Goal: Find specific fact

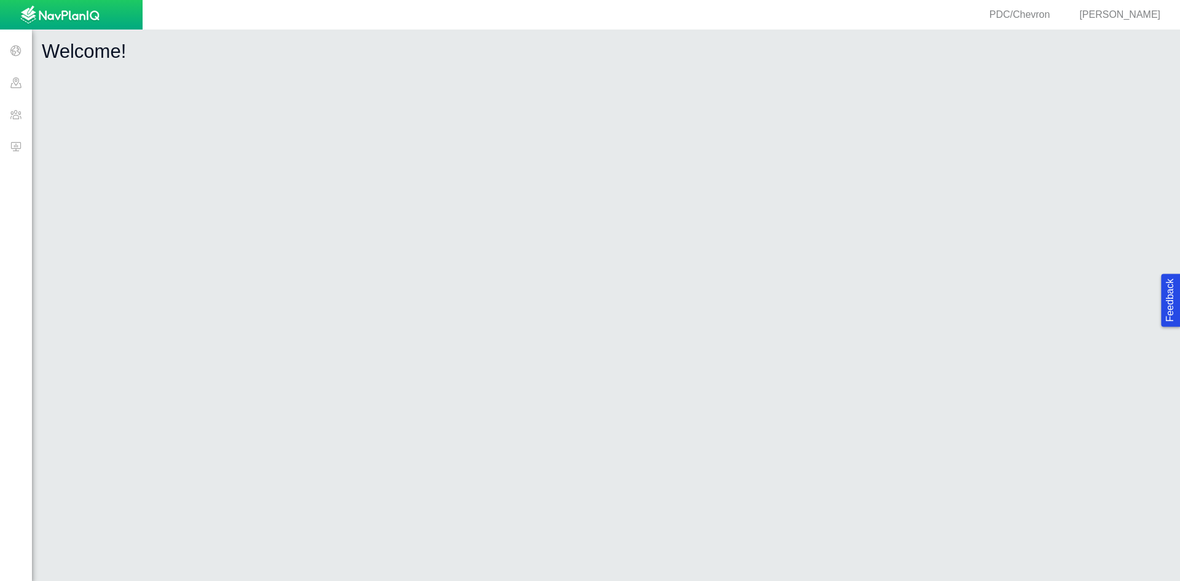
click at [4, 107] on span at bounding box center [16, 114] width 32 height 32
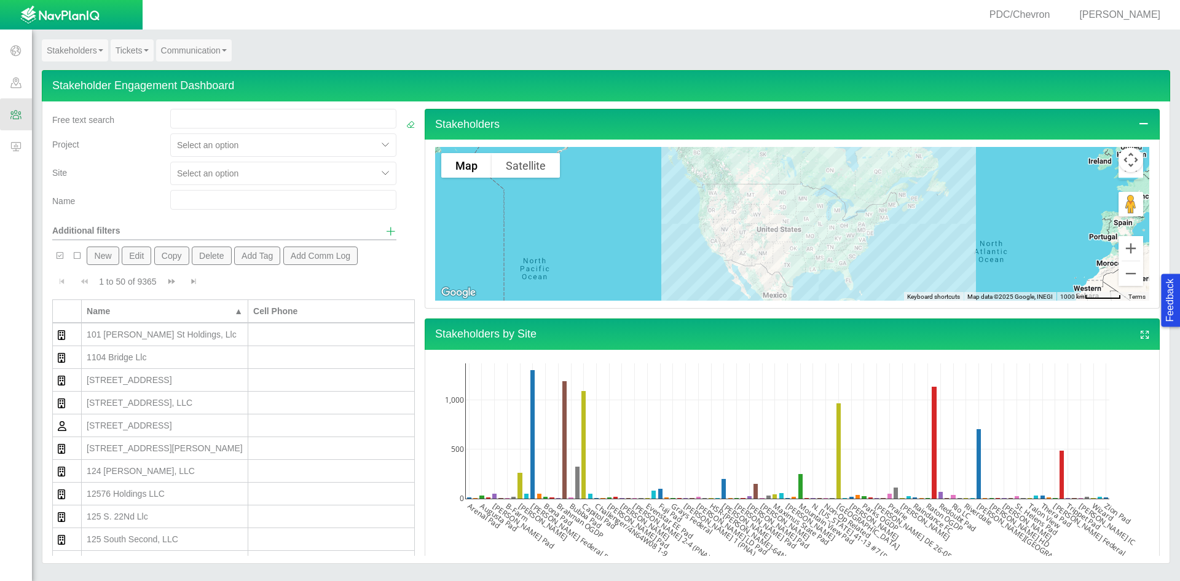
click at [200, 206] on input "text" at bounding box center [283, 200] width 226 height 20
type input "[PERSON_NAME]"
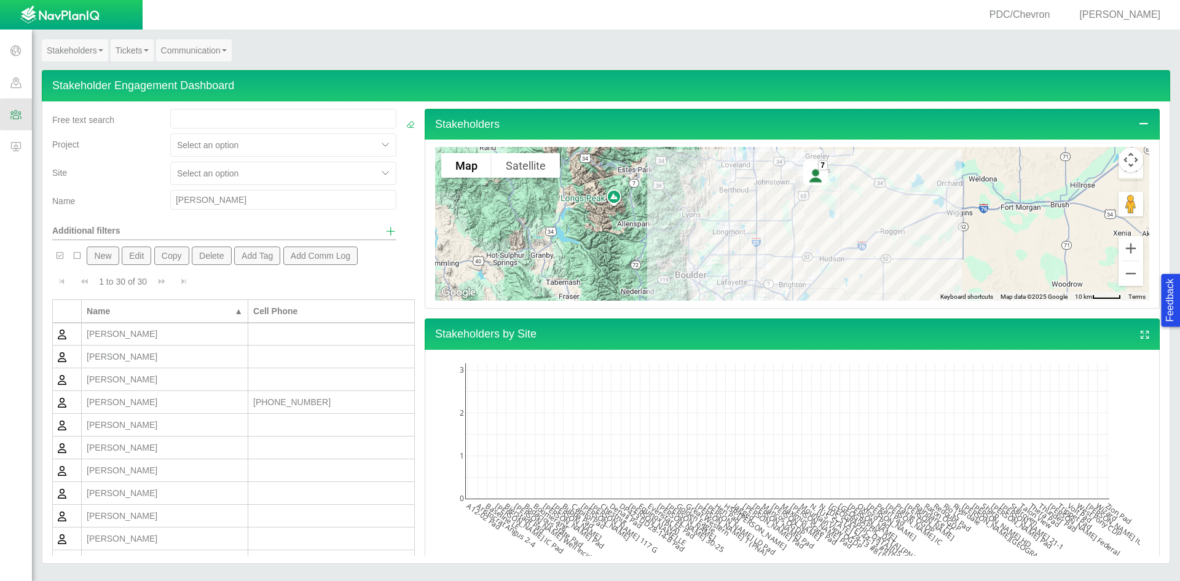
scroll to position [246, 0]
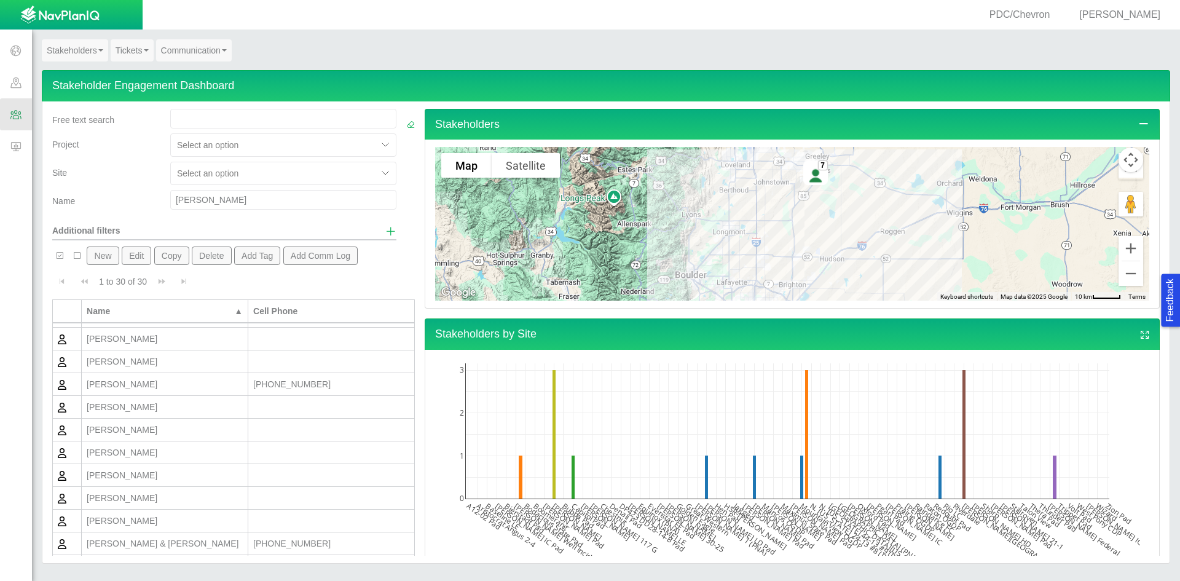
click at [163, 427] on div "[PERSON_NAME]" at bounding box center [165, 429] width 156 height 12
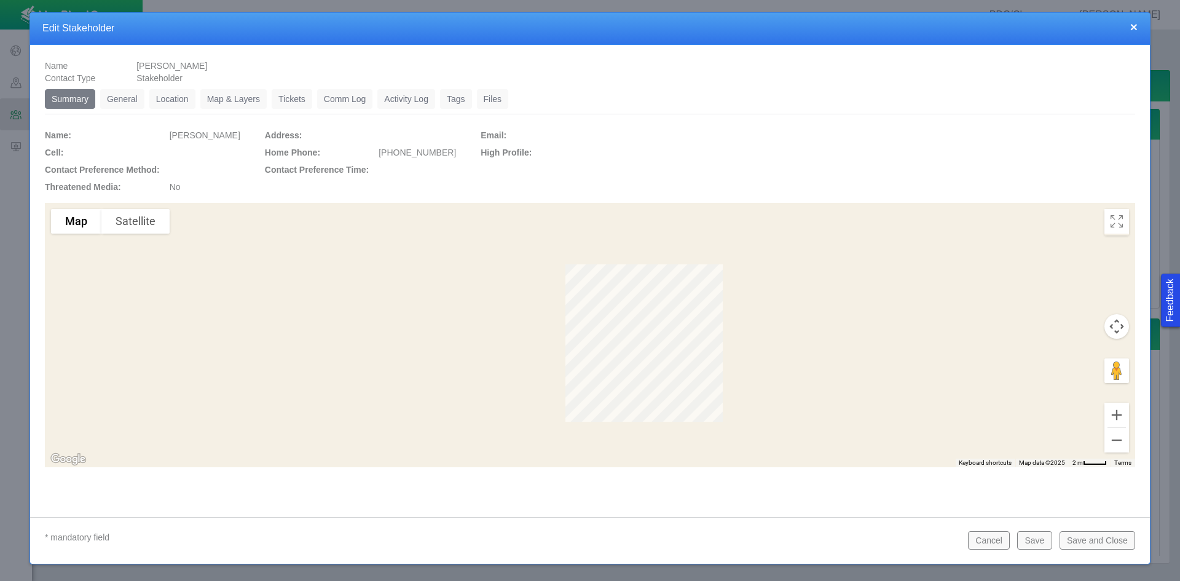
click at [118, 93] on link "General" at bounding box center [122, 99] width 44 height 20
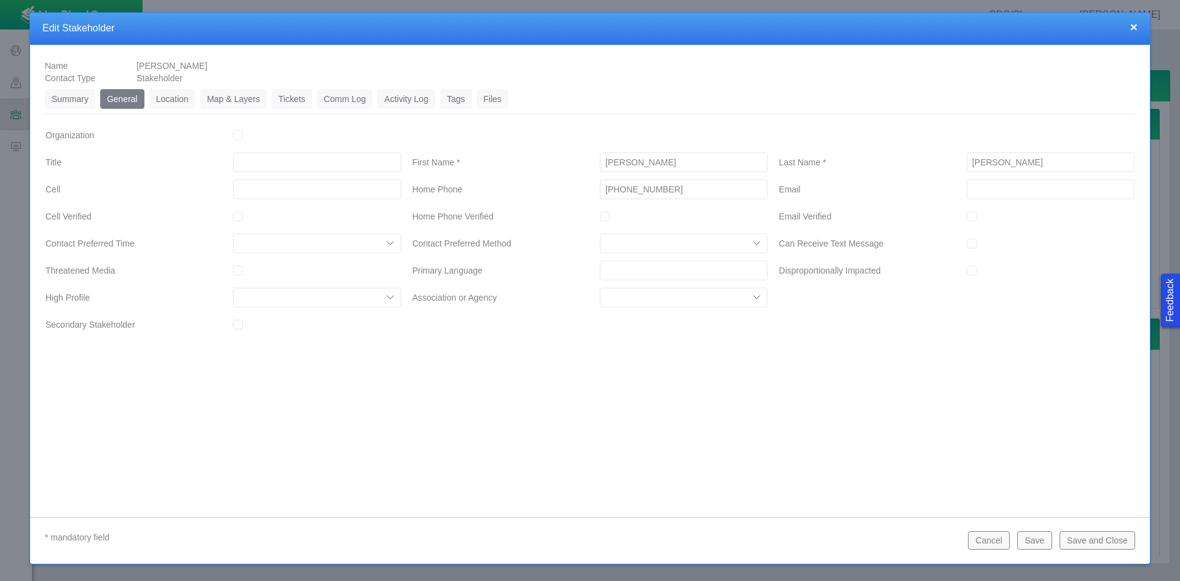
click at [181, 91] on link "Location" at bounding box center [172, 99] width 46 height 20
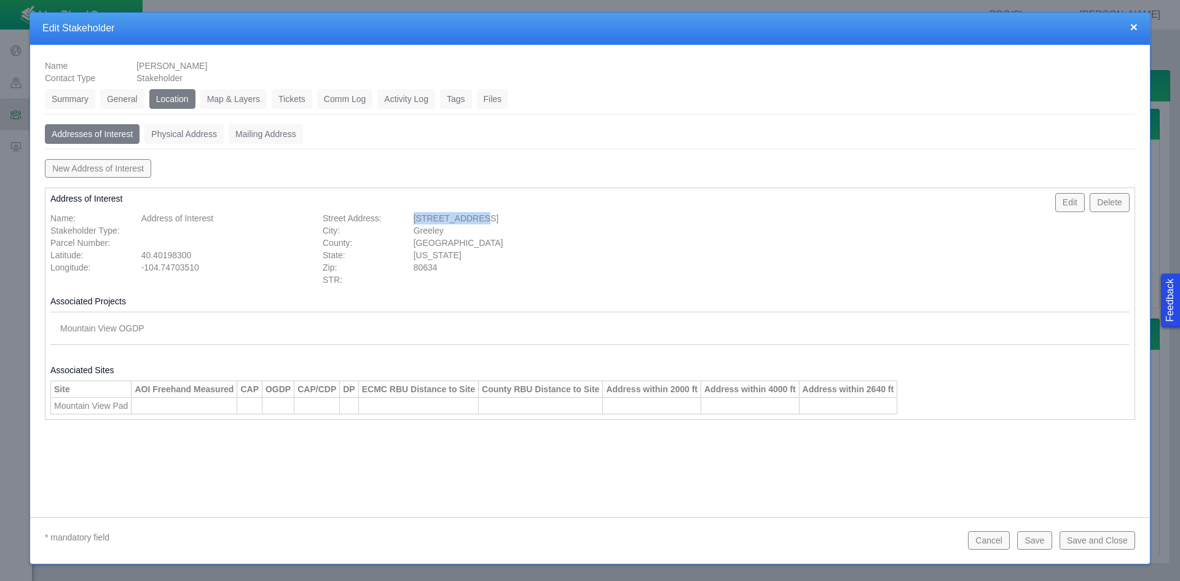
drag, startPoint x: 412, startPoint y: 216, endPoint x: 481, endPoint y: 216, distance: 69.5
click at [481, 216] on div "[STREET_ADDRESS]" at bounding box center [499, 218] width 181 height 12
copy span "[STREET_ADDRESS]"
